Goal: Task Accomplishment & Management: Manage account settings

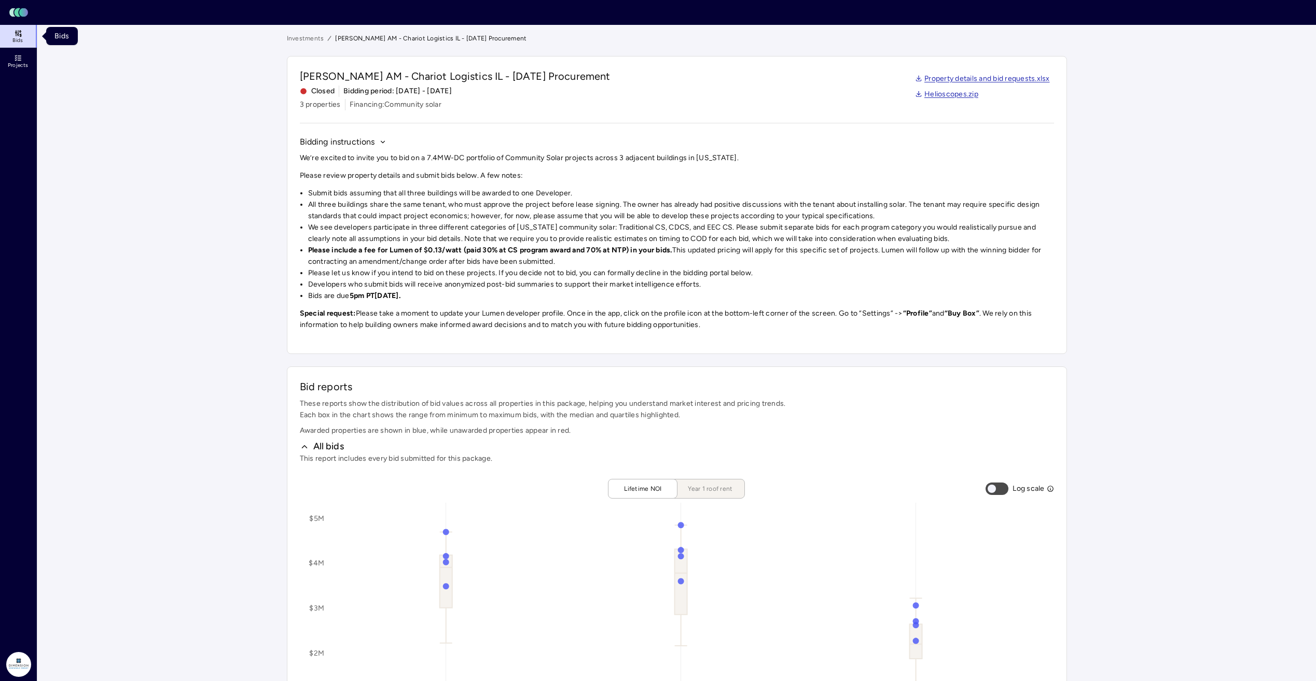
click at [17, 37] on icon at bounding box center [18, 33] width 8 height 8
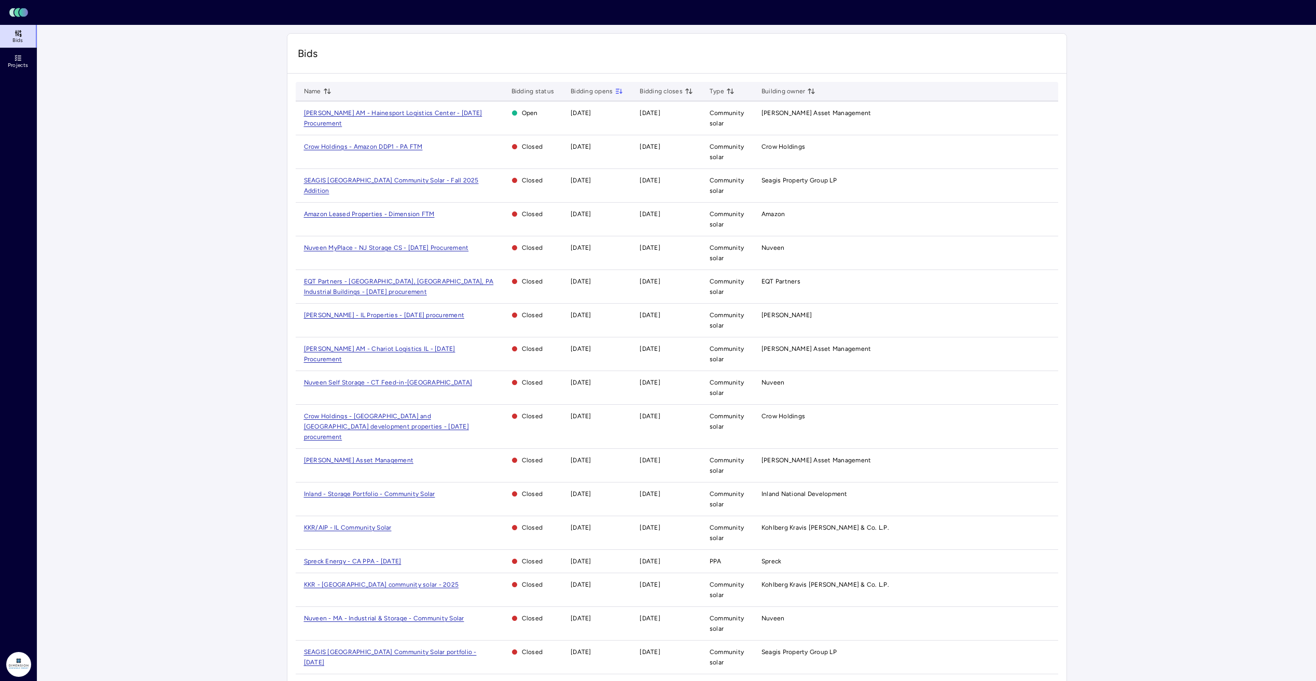
click at [383, 457] on span "[PERSON_NAME] Asset Management" at bounding box center [359, 460] width 110 height 7
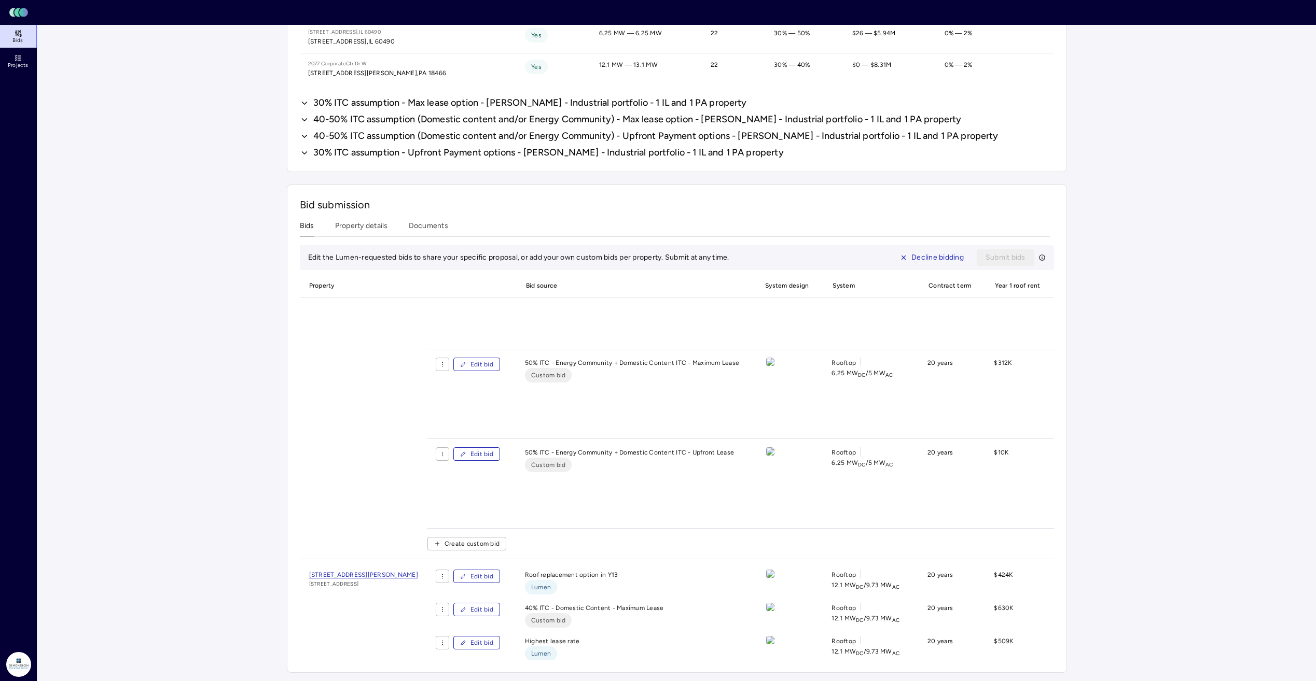
scroll to position [311, 0]
click at [493, 453] on span "Edit bid" at bounding box center [481, 451] width 23 height 10
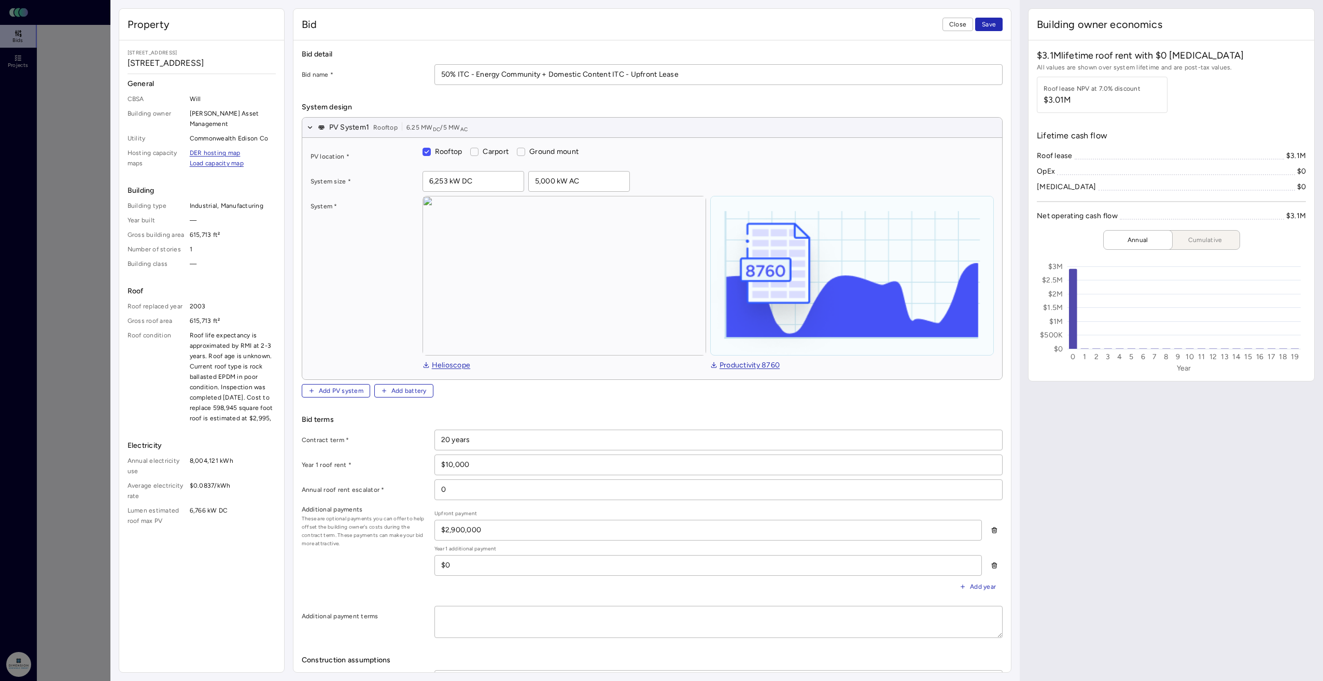
click at [961, 23] on span "Close" at bounding box center [957, 24] width 17 height 10
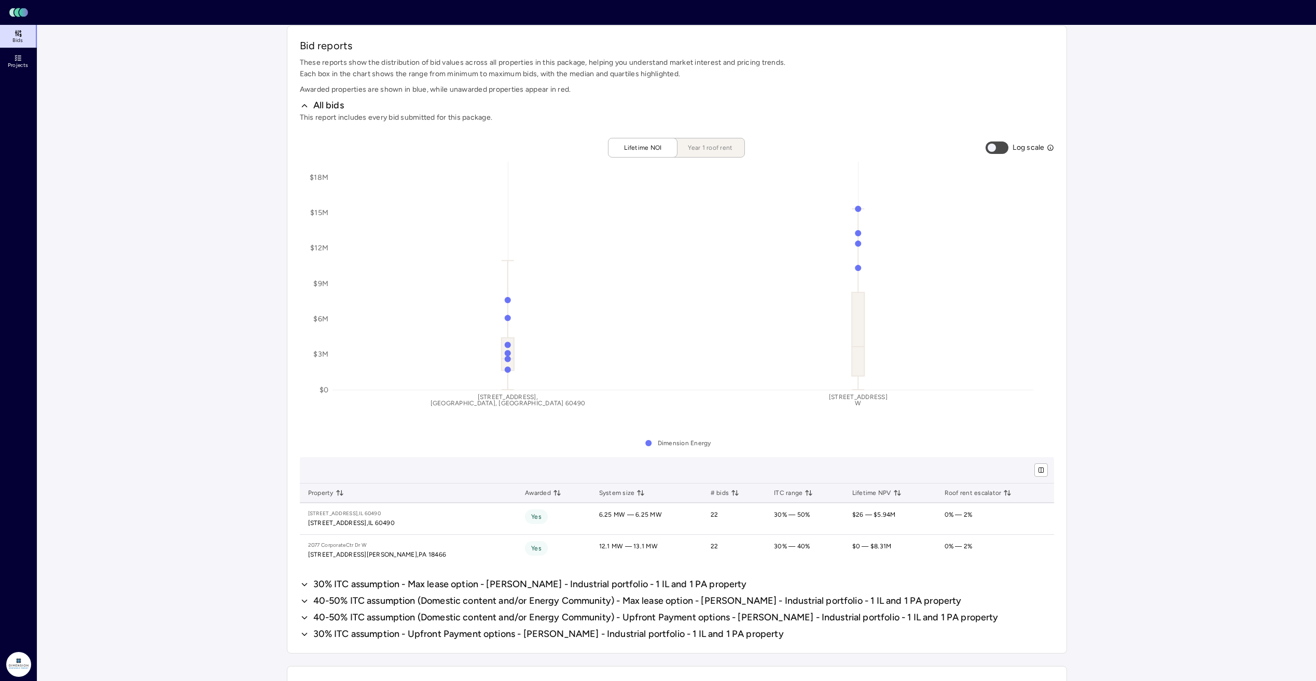
scroll to position [500, 0]
